Goal: Task Accomplishment & Management: Manage account settings

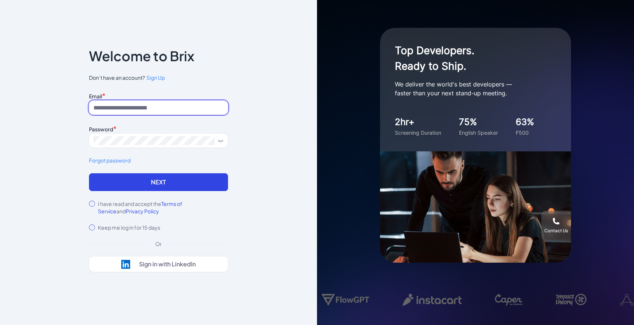
click at [195, 106] on input at bounding box center [158, 107] width 139 height 14
type input "**********"
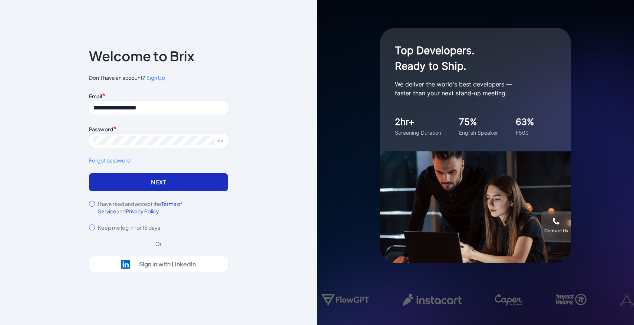
click at [200, 187] on button "Next" at bounding box center [158, 182] width 139 height 18
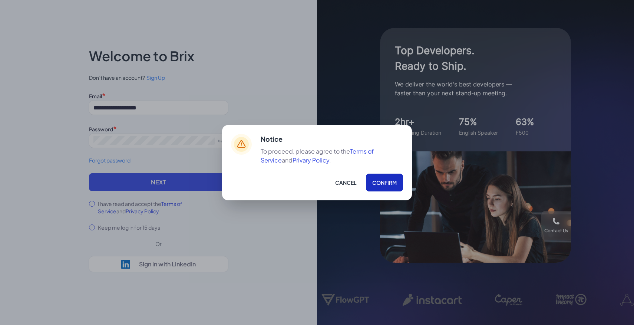
click at [389, 186] on button "Confirm" at bounding box center [384, 183] width 37 height 18
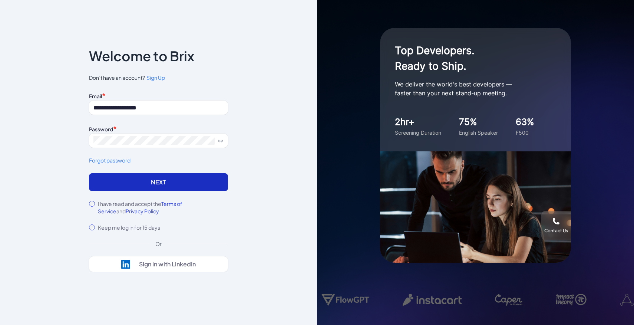
click at [203, 180] on button "Next" at bounding box center [158, 182] width 139 height 18
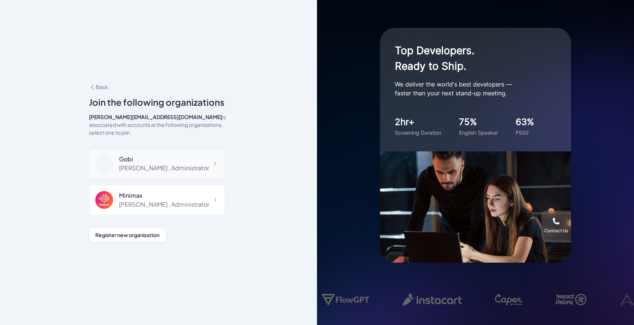
click at [167, 166] on div "Maggie , Administrator" at bounding box center [164, 168] width 90 height 9
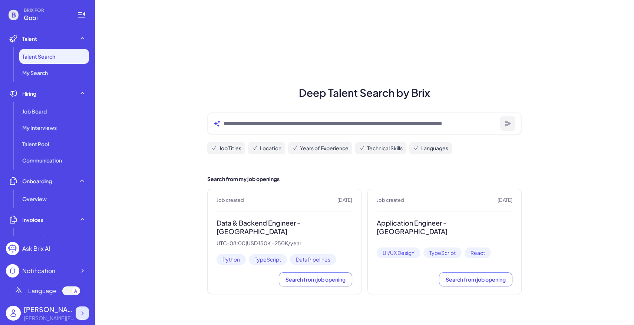
click at [78, 311] on div at bounding box center [82, 312] width 13 height 13
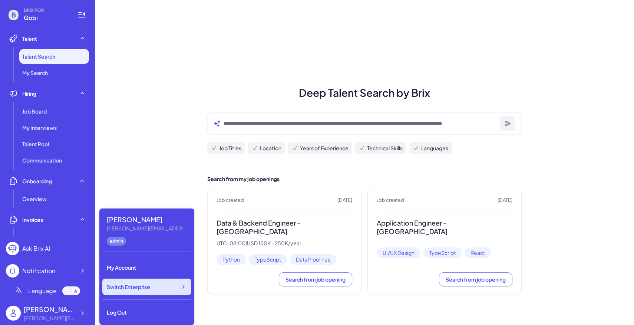
click at [125, 293] on div "Switch Enterprise" at bounding box center [146, 286] width 89 height 16
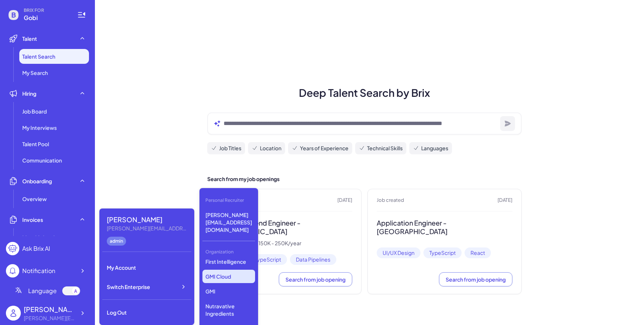
scroll to position [245, 0]
click at [237, 260] on p "First Intelligence" at bounding box center [228, 266] width 53 height 13
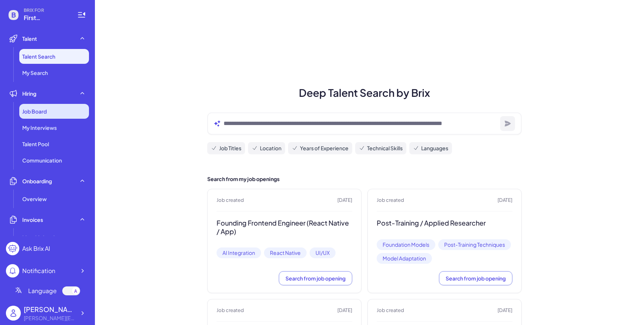
click at [52, 112] on div "Job Board" at bounding box center [54, 111] width 70 height 15
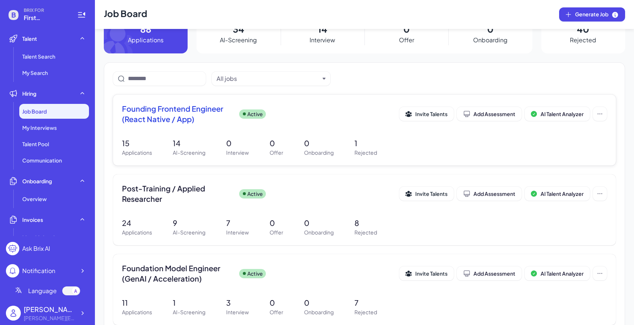
scroll to position [29, 0]
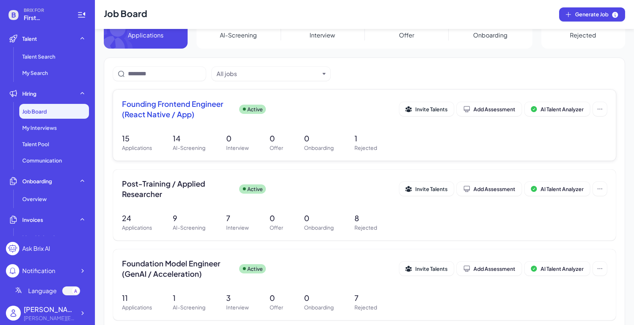
click at [248, 129] on div "Founding Frontend Engineer (React Native / App) Active Invite Talents Add Asses…" at bounding box center [364, 125] width 503 height 71
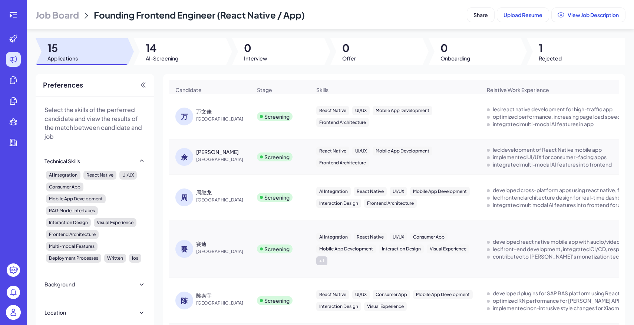
click at [76, 16] on span "Job Board" at bounding box center [57, 15] width 43 height 12
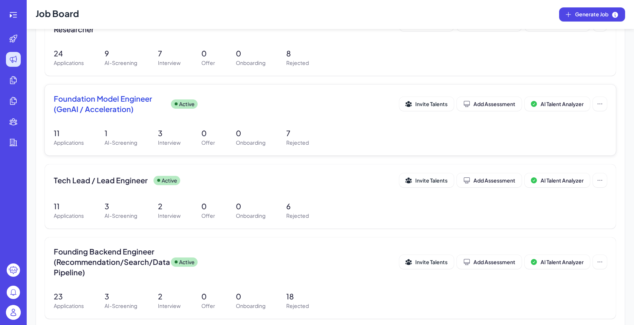
scroll to position [229, 0]
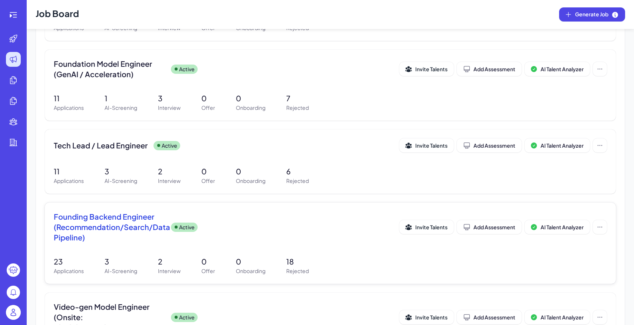
click at [260, 237] on div "Founding Backend Engineer (Recommendation/Search/Data Pipeline) Active" at bounding box center [227, 226] width 346 height 31
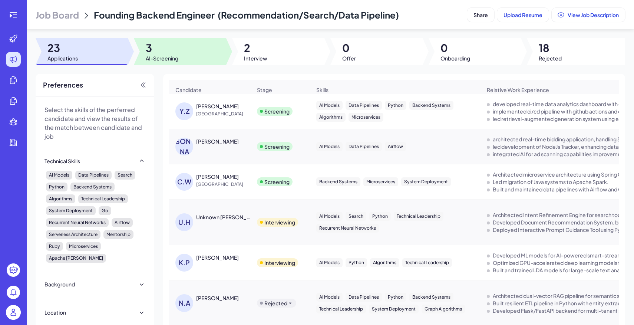
click at [184, 64] on div at bounding box center [180, 51] width 92 height 27
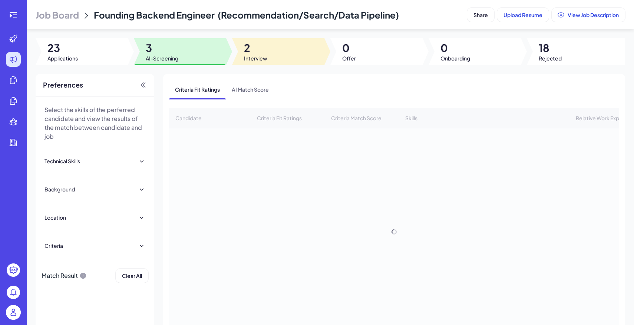
click at [254, 62] on div at bounding box center [278, 51] width 92 height 27
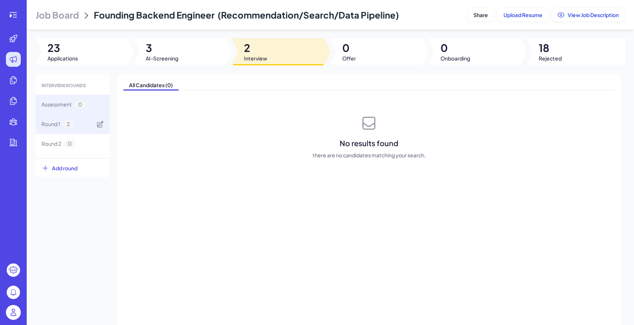
click at [92, 131] on div "Round 1 2" at bounding box center [73, 124] width 74 height 20
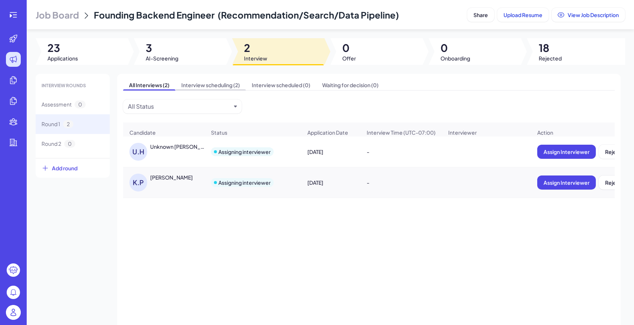
click at [219, 82] on span "Interview scheduling (2)" at bounding box center [210, 85] width 70 height 10
click at [158, 86] on span "All Interviews (2)" at bounding box center [149, 85] width 52 height 10
click at [195, 58] on div at bounding box center [180, 51] width 92 height 27
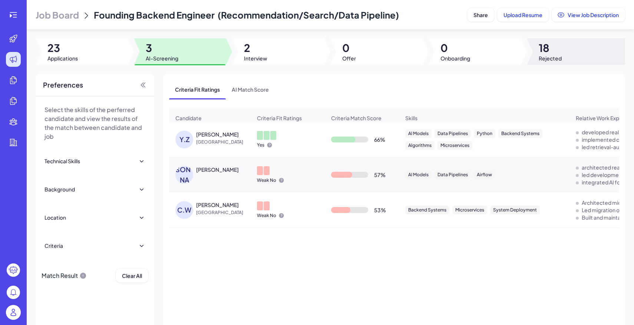
click at [553, 37] on div "Job Board Founding Backend Engineer (Recommendation/Search/Data Pipeline) Share…" at bounding box center [330, 162] width 607 height 325
click at [559, 50] on span "18" at bounding box center [550, 47] width 23 height 13
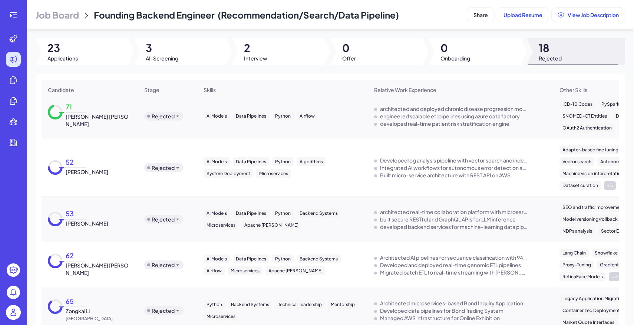
scroll to position [413, 0]
click at [173, 167] on div "Rejected" at bounding box center [163, 167] width 23 height 7
click at [174, 178] on div "Screening" at bounding box center [164, 178] width 25 height 8
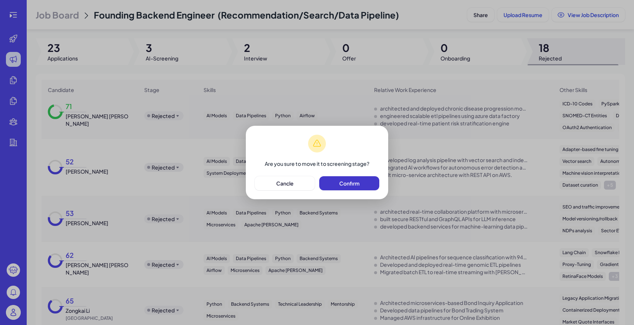
click at [346, 186] on span "Confirm" at bounding box center [349, 183] width 20 height 7
click at [286, 185] on span "Cancle" at bounding box center [284, 183] width 17 height 7
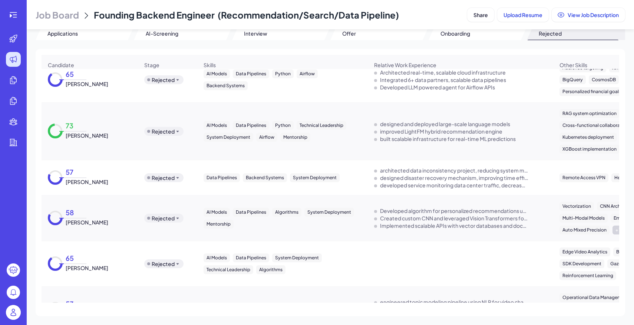
scroll to position [0, 0]
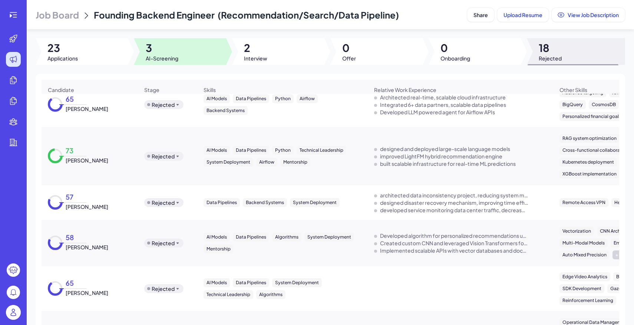
click at [152, 49] on span "3" at bounding box center [162, 47] width 33 height 13
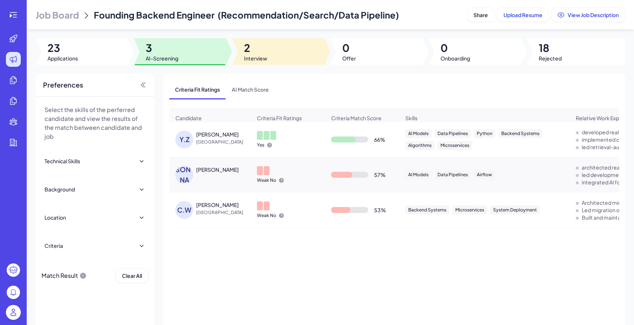
click at [294, 62] on div at bounding box center [278, 51] width 92 height 27
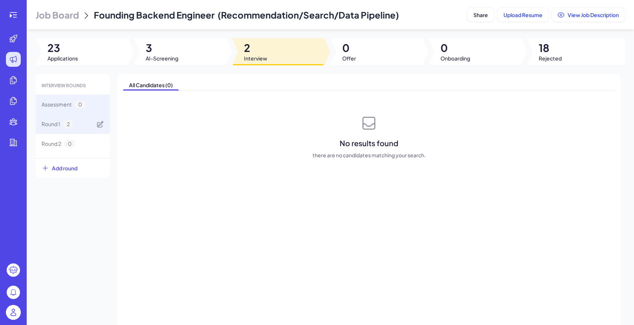
click at [79, 125] on div "Round 1 2" at bounding box center [73, 124] width 74 height 20
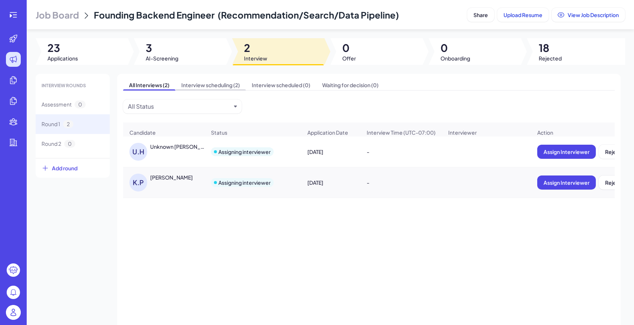
click at [208, 82] on span "Interview scheduling (2)" at bounding box center [210, 85] width 70 height 10
click at [161, 86] on span "All Interviews (2)" at bounding box center [149, 85] width 52 height 10
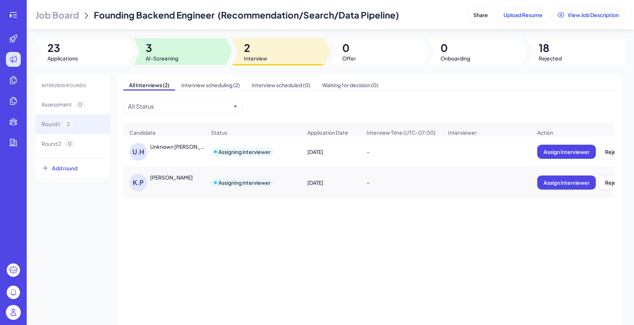
click at [151, 49] on span "3" at bounding box center [162, 47] width 33 height 13
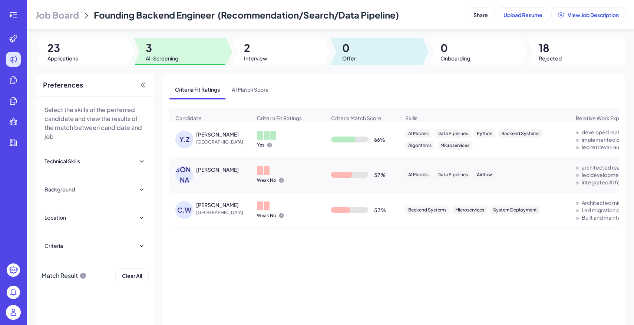
click at [382, 40] on div at bounding box center [376, 51] width 92 height 27
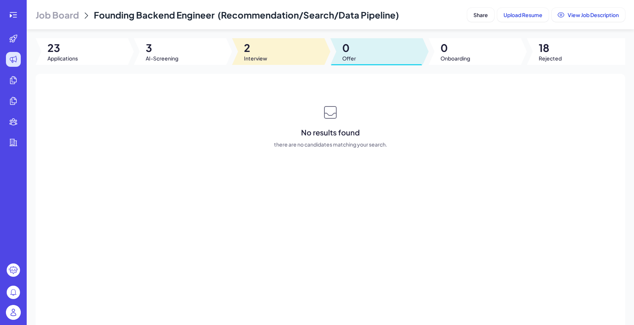
click at [258, 52] on span "2" at bounding box center [255, 47] width 23 height 13
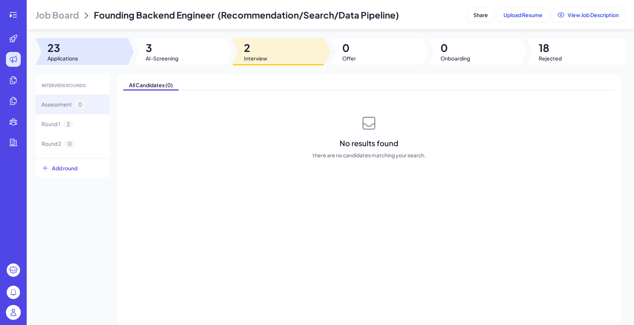
click at [87, 55] on div at bounding box center [82, 51] width 92 height 27
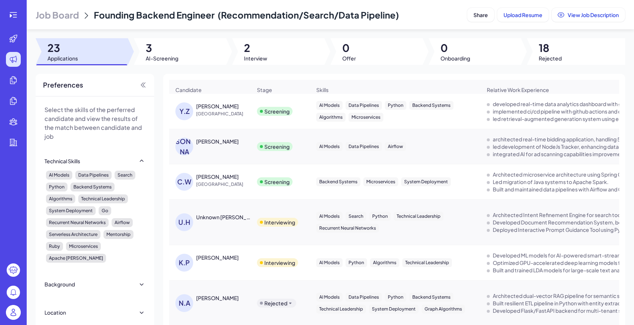
click at [83, 22] on header "Job Board Founding Backend Engineer (Recommendation/Search/Data Pipeline) Share…" at bounding box center [330, 14] width 607 height 29
click at [77, 18] on span "Job Board" at bounding box center [57, 15] width 43 height 12
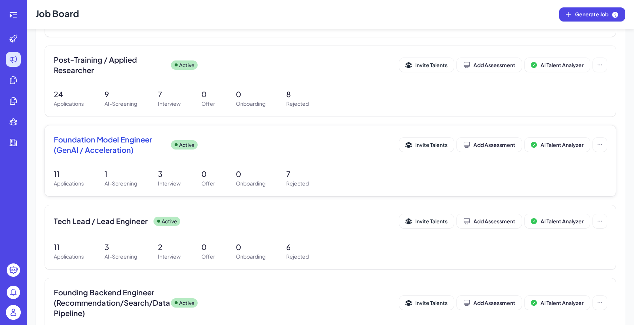
scroll to position [169, 0]
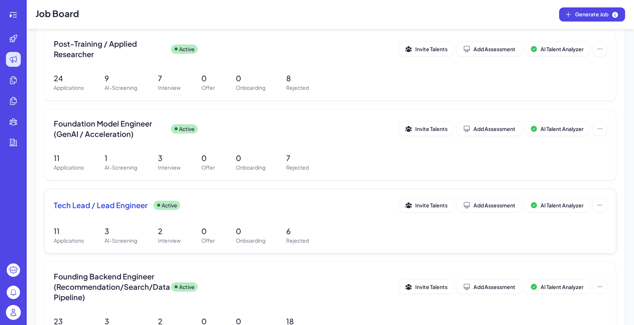
click at [287, 234] on p "6" at bounding box center [297, 230] width 23 height 11
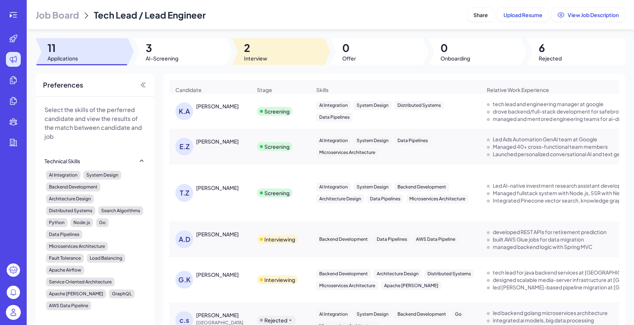
click at [268, 59] on div at bounding box center [278, 51] width 92 height 27
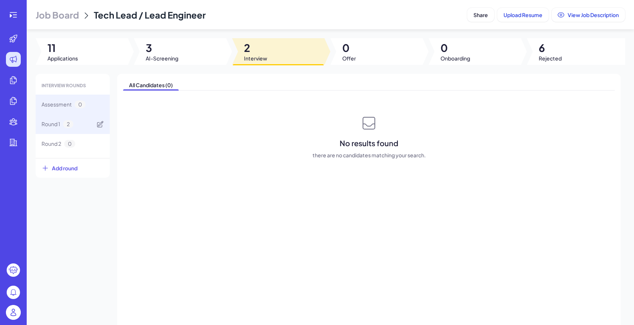
click at [77, 118] on div "Round 1 2" at bounding box center [73, 124] width 74 height 20
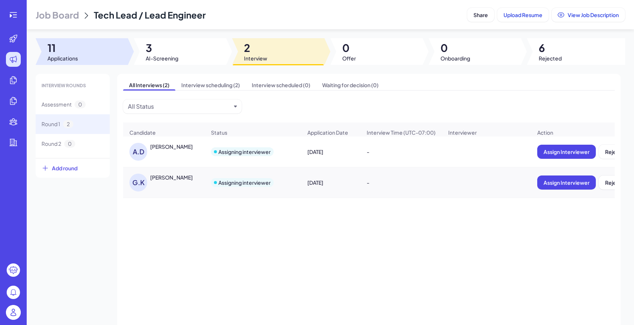
click at [82, 53] on div at bounding box center [82, 51] width 92 height 27
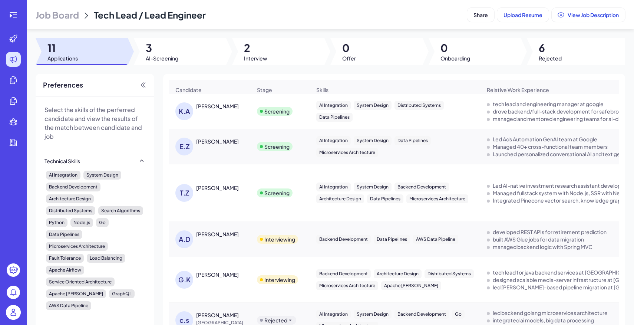
click at [61, 15] on span "Job Board" at bounding box center [57, 15] width 43 height 12
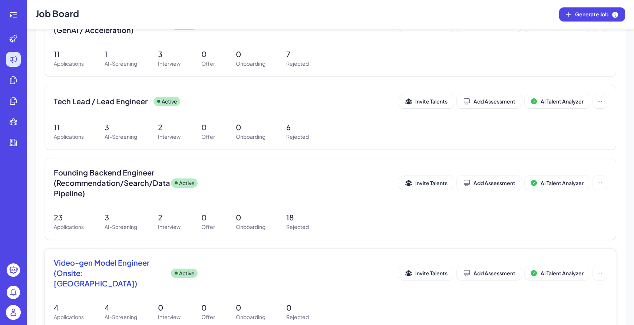
scroll to position [303, 0]
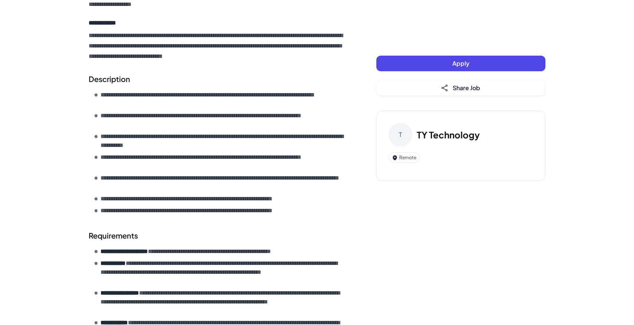
scroll to position [276, 0]
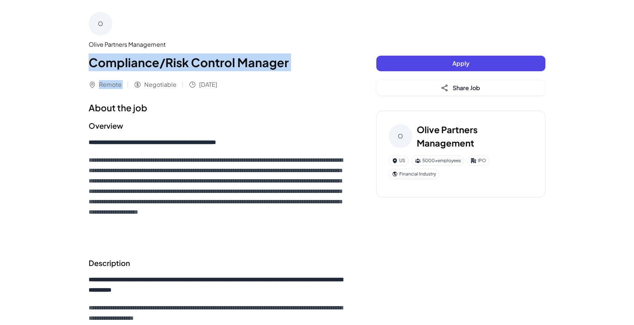
drag, startPoint x: 88, startPoint y: 65, endPoint x: 182, endPoint y: 101, distance: 100.5
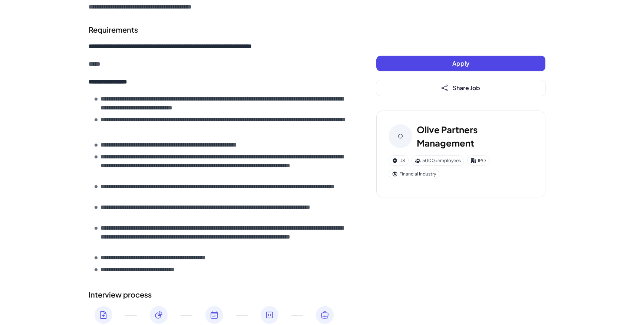
scroll to position [711, 0]
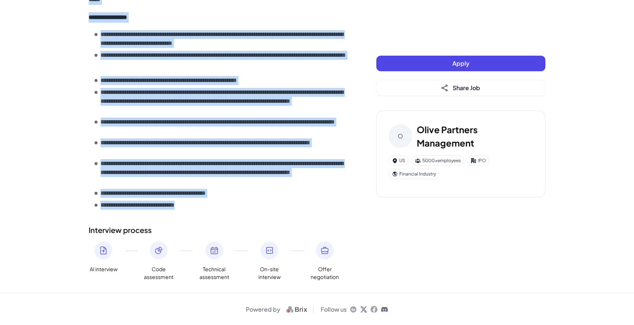
click at [208, 207] on li "**********" at bounding box center [221, 205] width 252 height 9
copy div "**********"
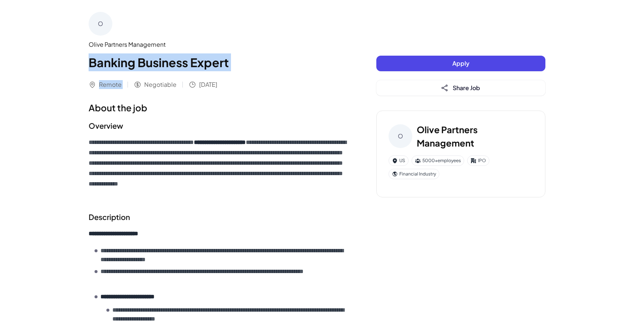
drag, startPoint x: 88, startPoint y: 57, endPoint x: 189, endPoint y: 108, distance: 112.6
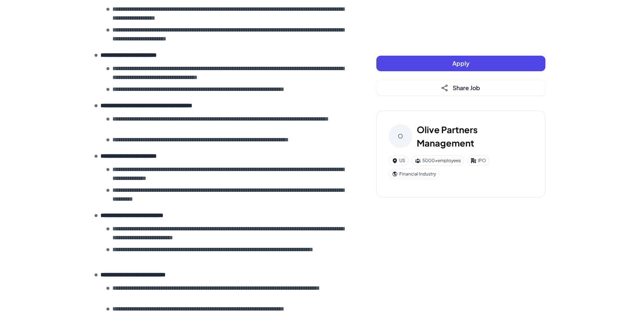
scroll to position [715, 0]
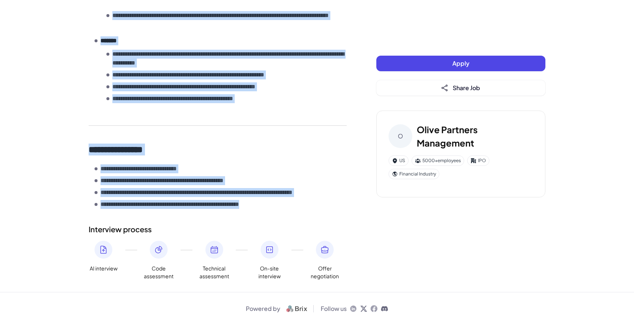
click at [287, 209] on section "**********" at bounding box center [218, 64] width 258 height 293
copy div "**********"
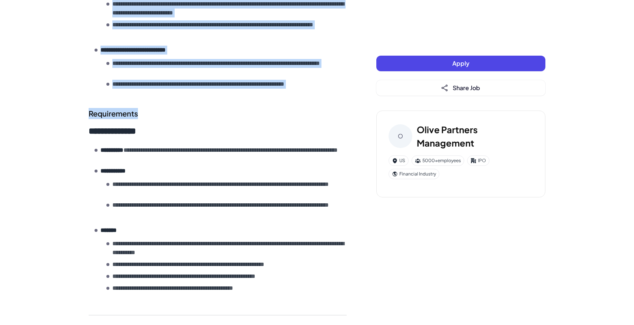
scroll to position [538, 0]
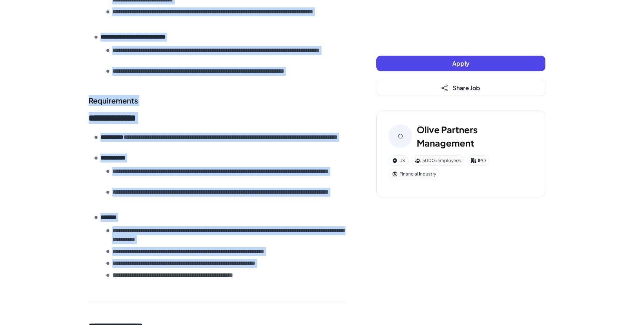
click at [274, 270] on ul "**********" at bounding box center [226, 252] width 240 height 53
click at [283, 276] on li "**********" at bounding box center [226, 275] width 240 height 9
copy div "**********"
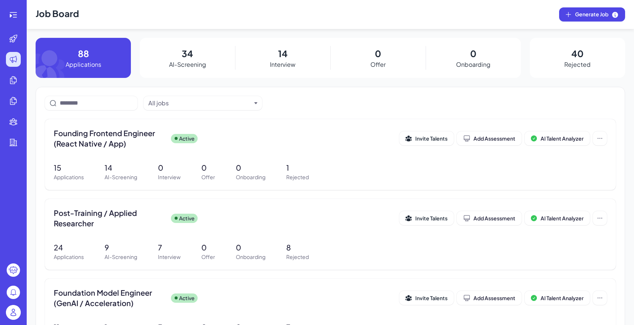
scroll to position [303, 0]
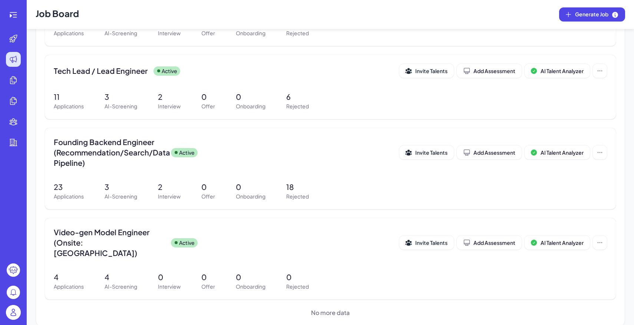
click at [17, 310] on img at bounding box center [13, 312] width 15 height 15
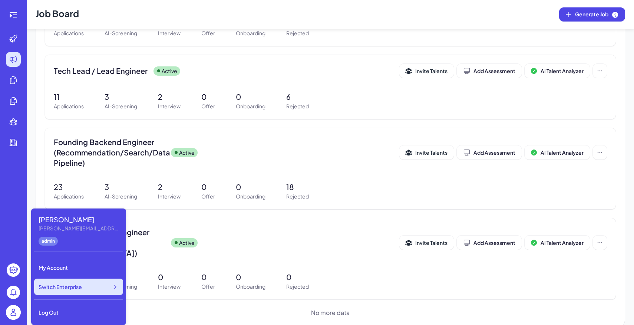
click at [61, 292] on div "Switch Enterprise" at bounding box center [78, 286] width 89 height 16
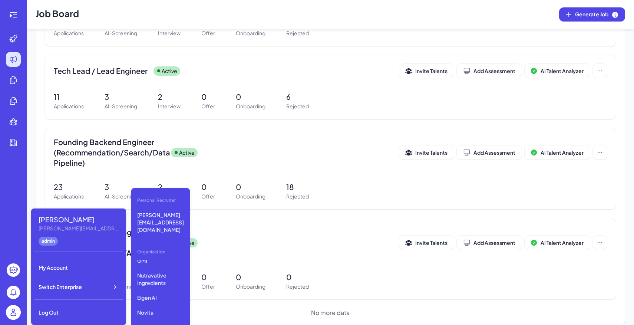
scroll to position [340, 0]
click at [164, 298] on p "Dyna Robotics" at bounding box center [160, 304] width 53 height 13
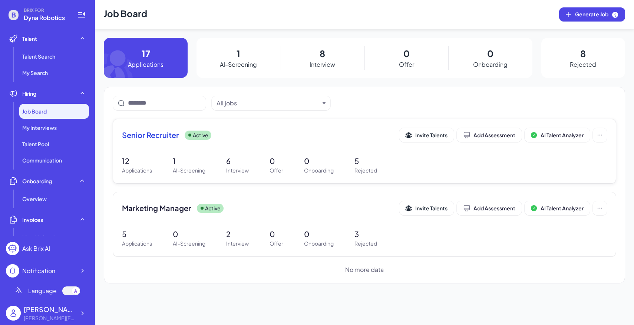
click at [225, 157] on div "12 Applications 1 AI-Screening 6 Interview 0 Offer 0 Onboarding 5 Rejected" at bounding box center [364, 164] width 485 height 19
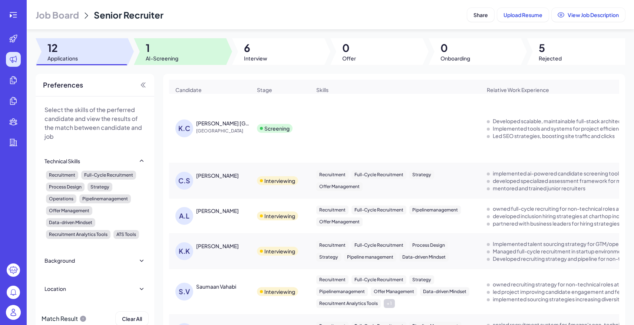
click at [162, 60] on span "AI-Screening" at bounding box center [162, 58] width 33 height 7
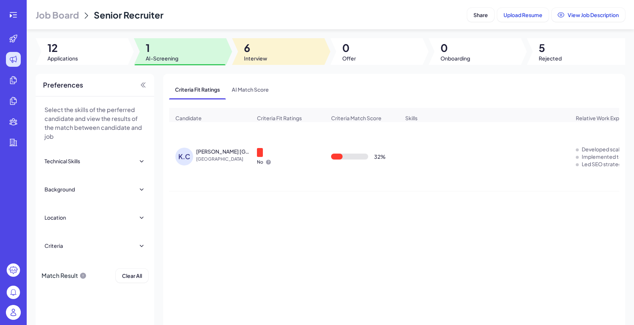
click at [282, 44] on div at bounding box center [278, 51] width 92 height 27
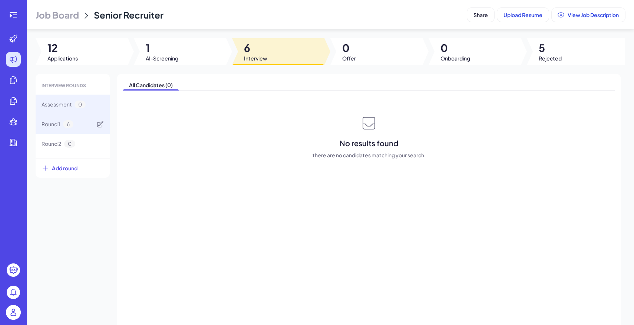
click at [82, 130] on div "Round 1 6" at bounding box center [73, 124] width 74 height 20
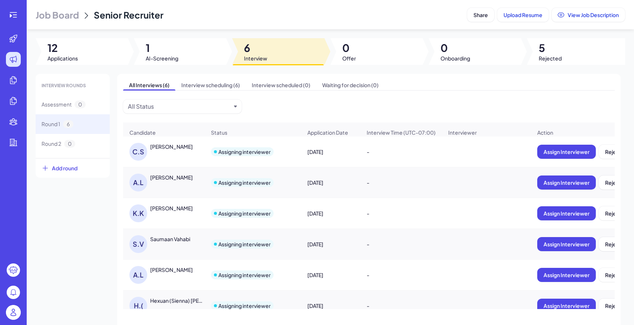
scroll to position [12, 0]
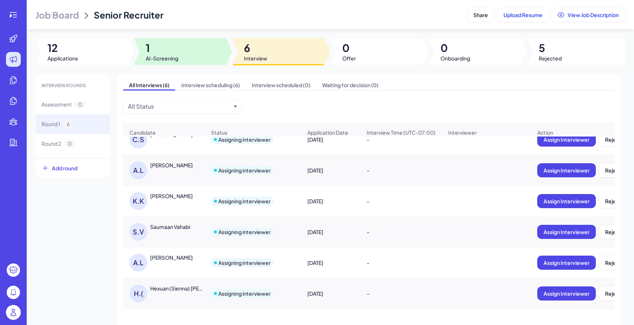
click at [154, 50] on span "1" at bounding box center [162, 47] width 33 height 13
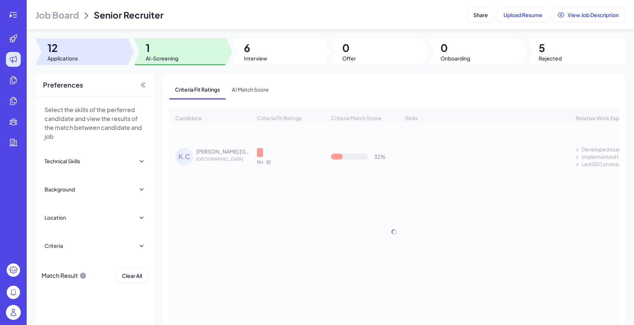
click at [70, 52] on span "12" at bounding box center [62, 47] width 30 height 13
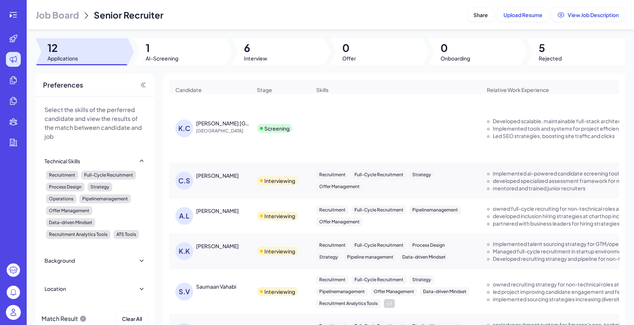
click at [54, 22] on header "Job Board Senior Recruiter Share Upload Resume View Job Description" at bounding box center [330, 14] width 607 height 29
click at [55, 15] on span "Job Board" at bounding box center [57, 15] width 43 height 12
